Goal: Task Accomplishment & Management: Use online tool/utility

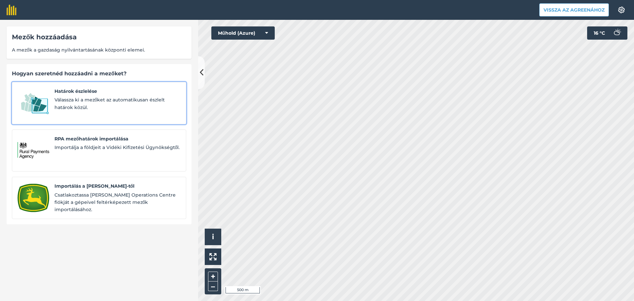
click at [119, 102] on font "Válassza ki a mezőket az automatikusan észlelt határok közül." at bounding box center [109, 103] width 111 height 13
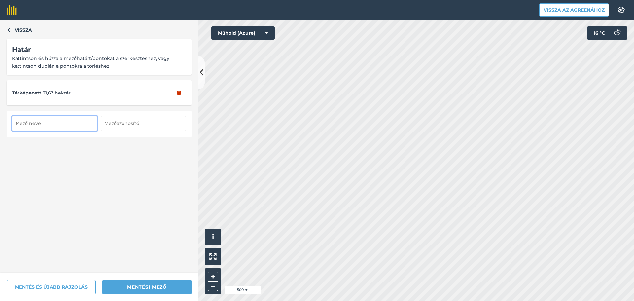
drag, startPoint x: 53, startPoint y: 124, endPoint x: 64, endPoint y: 121, distance: 11.7
click at [58, 121] on input "text" at bounding box center [55, 123] width 86 height 15
click at [64, 128] on input "Karcag 12" at bounding box center [55, 123] width 86 height 15
type input "Karcag 12"
click at [588, 8] on font "Vissza az Agreenához" at bounding box center [573, 10] width 61 height 6
